Goal: Task Accomplishment & Management: Use online tool/utility

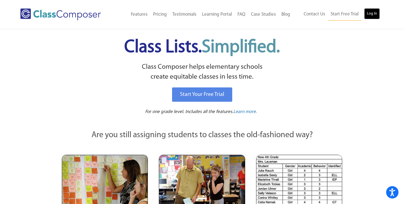
click at [371, 17] on link "Log In" at bounding box center [372, 13] width 16 height 11
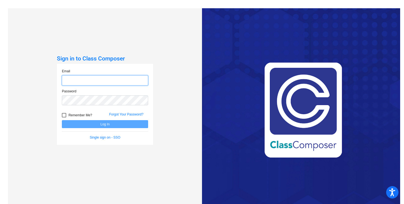
type input "amorrison@hershey.k12.pa.us"
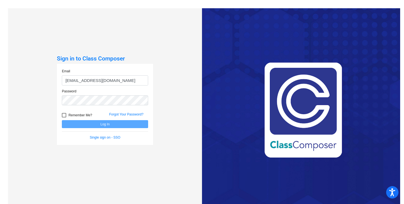
click at [195, 106] on div "Sign in to Class Composer Email amorrison@hershey.k12.pa.us Password Remember M…" at bounding box center [105, 110] width 194 height 204
click at [107, 124] on button "Log In" at bounding box center [105, 124] width 86 height 8
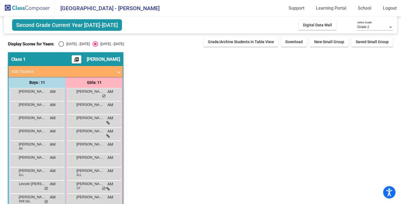
click at [60, 43] on div "Select an option" at bounding box center [61, 43] width 5 height 5
click at [61, 47] on input "2024 - 2025" at bounding box center [61, 47] width 0 height 0
radio input "true"
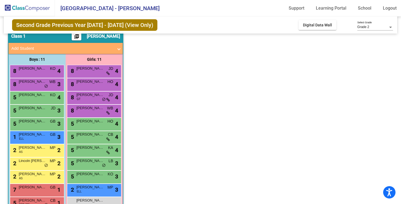
scroll to position [38, 0]
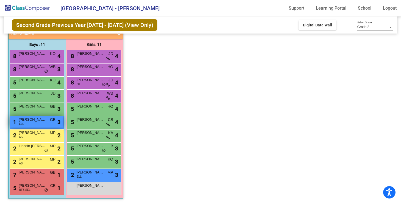
click at [50, 121] on div "1 Juan Ortiz ELL GB lock do_not_disturb_alt 3" at bounding box center [36, 121] width 52 height 11
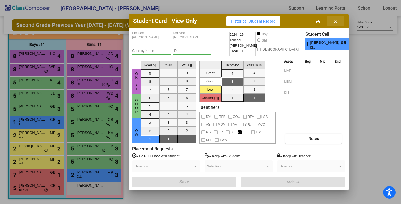
click at [335, 20] on icon "button" at bounding box center [335, 22] width 3 height 4
